Goal: Information Seeking & Learning: Learn about a topic

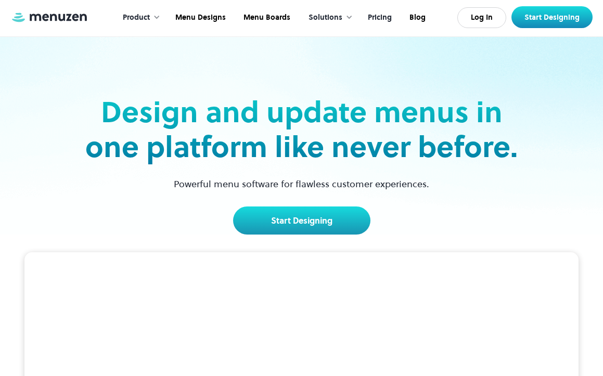
click at [380, 14] on link "Pricing" at bounding box center [379, 18] width 42 height 32
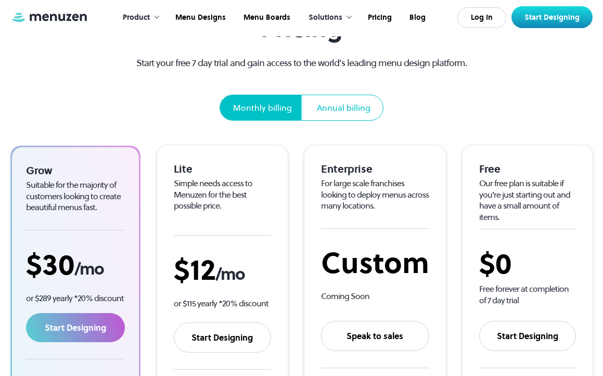
scroll to position [83, 0]
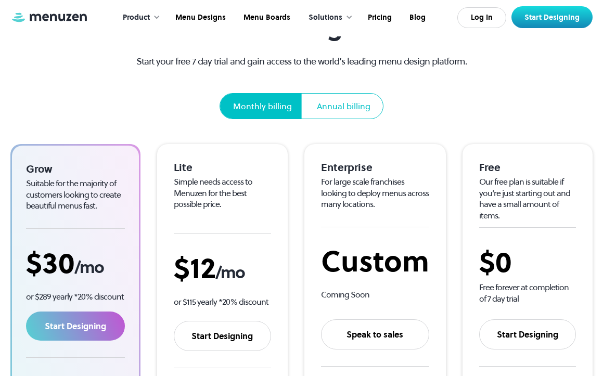
click at [328, 116] on div "Annual billing" at bounding box center [343, 106] width 79 height 25
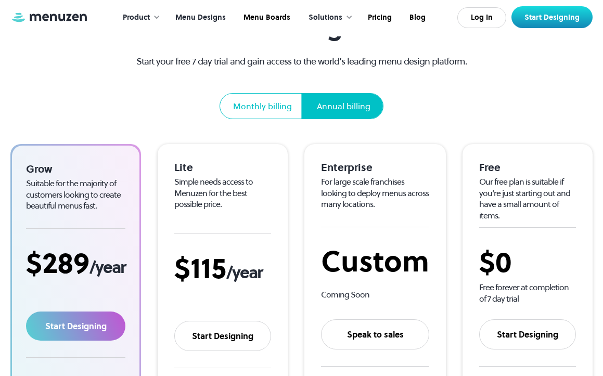
click at [206, 16] on link "Menu Designs" at bounding box center [199, 18] width 68 height 32
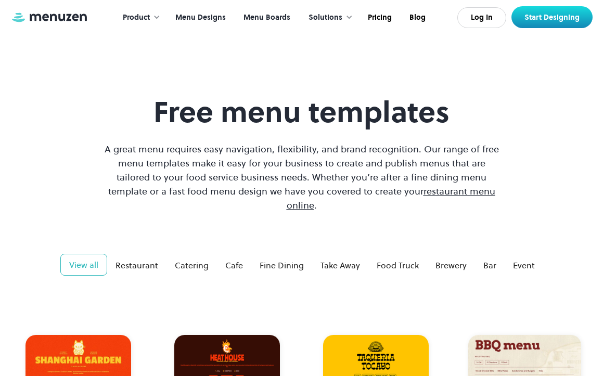
click at [266, 18] on link "Menu Boards" at bounding box center [265, 18] width 64 height 32
